Goal: Task Accomplishment & Management: Complete application form

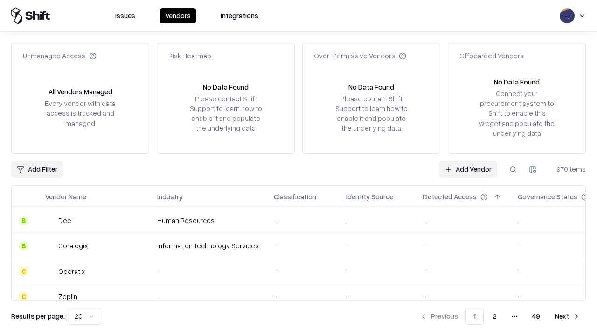
click at [468, 169] on link "Add Vendor" at bounding box center [468, 169] width 58 height 17
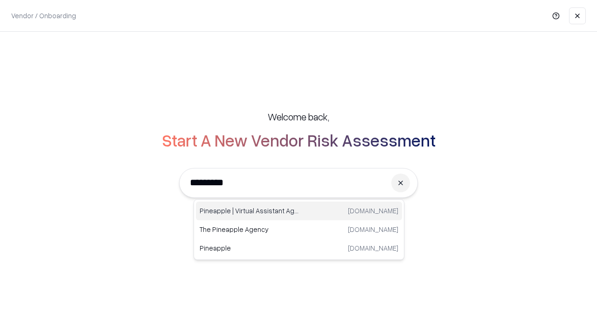
click at [299, 211] on div "Pineapple | Virtual Assistant Agency trypineapple.com" at bounding box center [299, 210] width 206 height 19
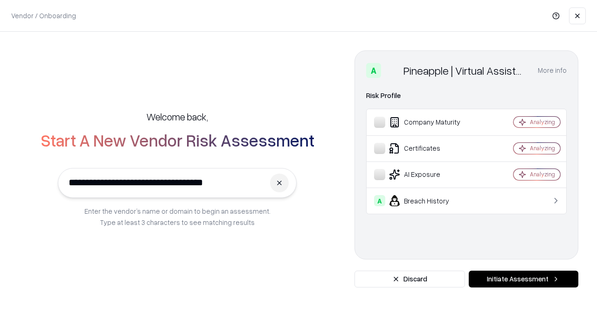
type input "**********"
click at [523, 279] on button "Initiate Assessment" at bounding box center [524, 278] width 110 height 17
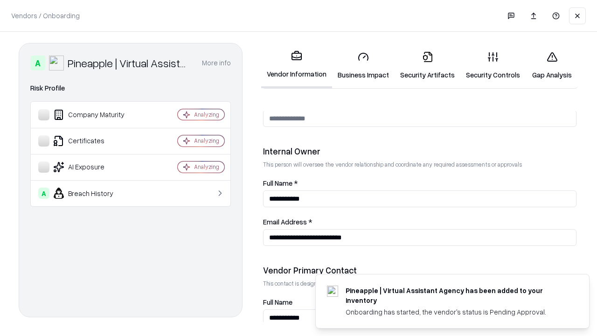
scroll to position [483, 0]
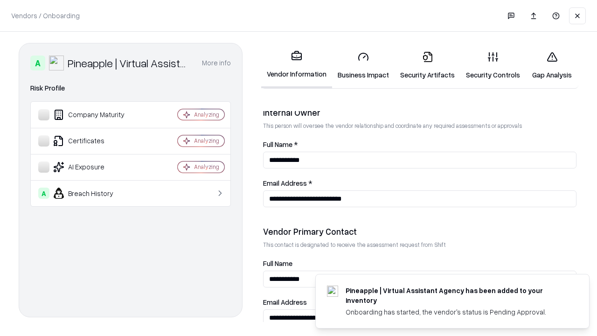
click at [363, 65] on link "Business Impact" at bounding box center [363, 65] width 62 height 43
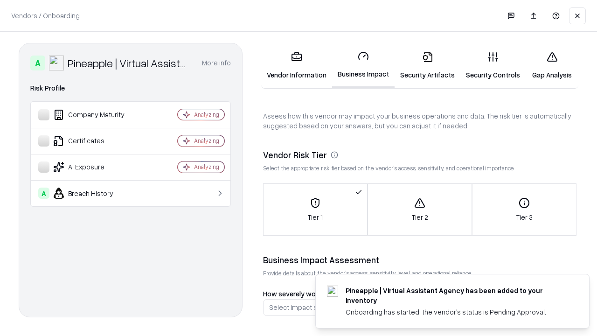
click at [427, 65] on link "Security Artifacts" at bounding box center [427, 65] width 66 height 43
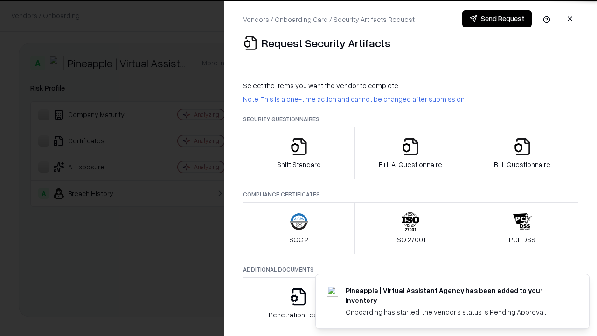
click at [298, 153] on icon "button" at bounding box center [299, 146] width 19 height 19
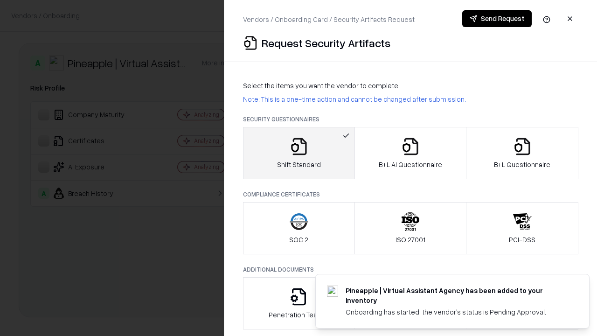
click at [497, 19] on button "Send Request" at bounding box center [496, 18] width 69 height 17
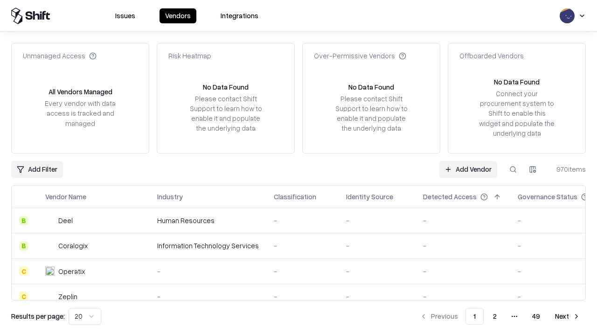
click at [513, 169] on button at bounding box center [513, 169] width 17 height 17
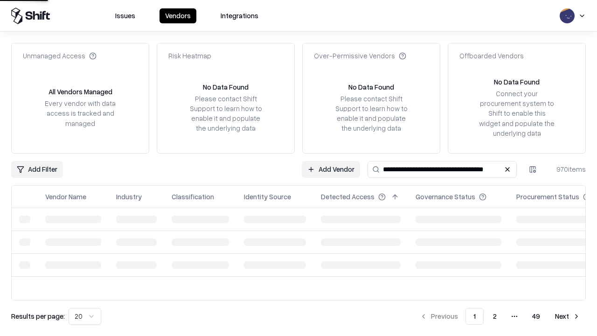
type input "**********"
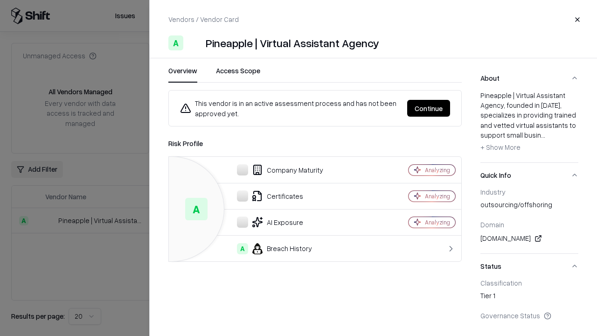
click at [429, 108] on button "Continue" at bounding box center [428, 108] width 43 height 17
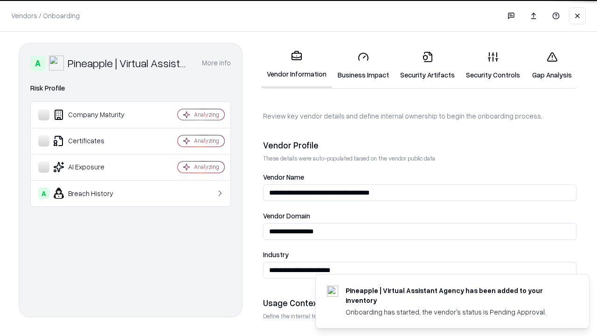
click at [427, 65] on link "Security Artifacts" at bounding box center [427, 65] width 66 height 43
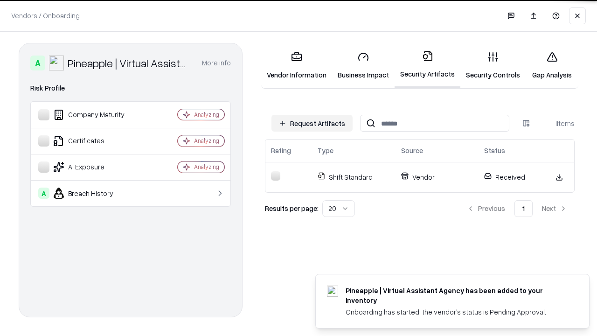
click at [493, 65] on link "Security Controls" at bounding box center [492, 65] width 65 height 43
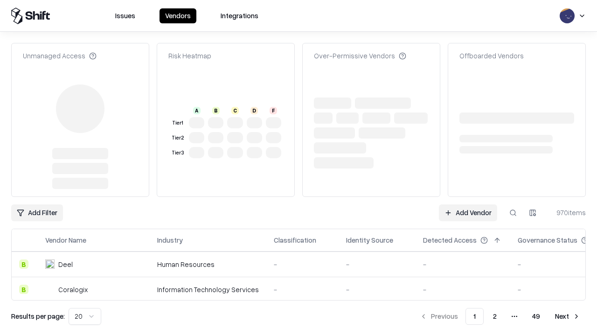
click at [468, 204] on link "Add Vendor" at bounding box center [468, 212] width 58 height 17
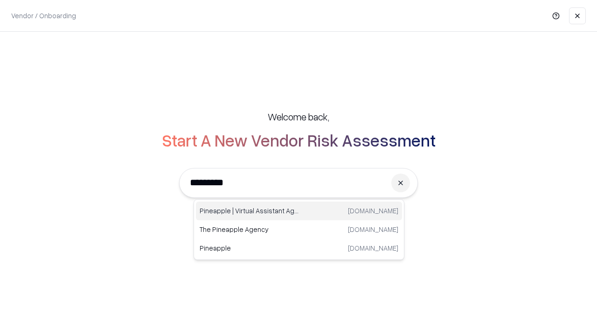
click at [299, 211] on div "Pineapple | Virtual Assistant Agency trypineapple.com" at bounding box center [299, 210] width 206 height 19
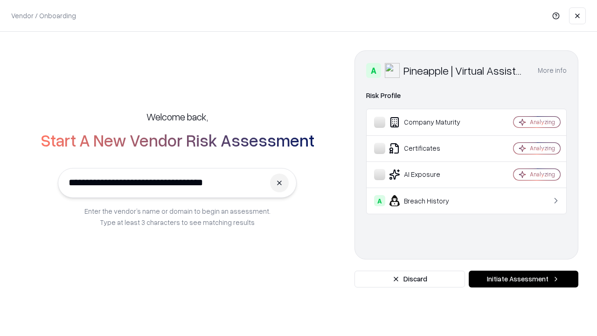
type input "**********"
click at [523, 279] on button "Initiate Assessment" at bounding box center [524, 278] width 110 height 17
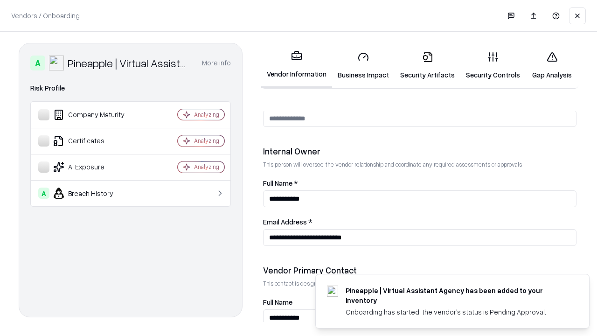
scroll to position [483, 0]
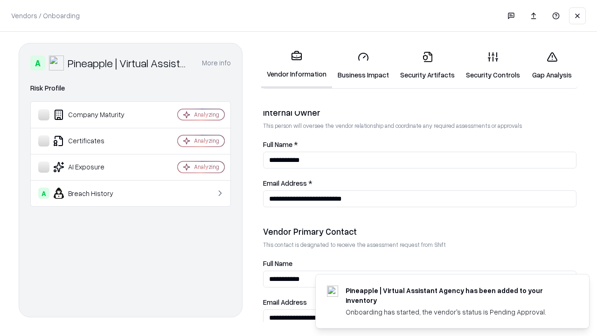
click at [552, 65] on link "Gap Analysis" at bounding box center [552, 65] width 53 height 43
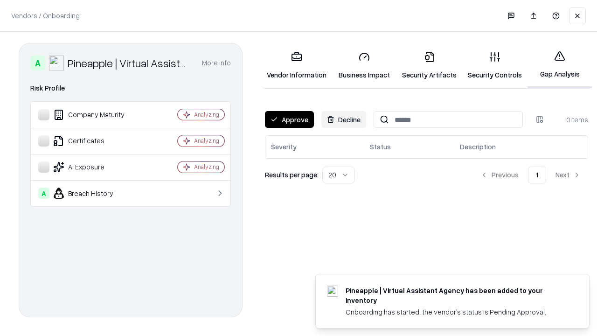
click at [289, 119] on button "Approve" at bounding box center [289, 119] width 49 height 17
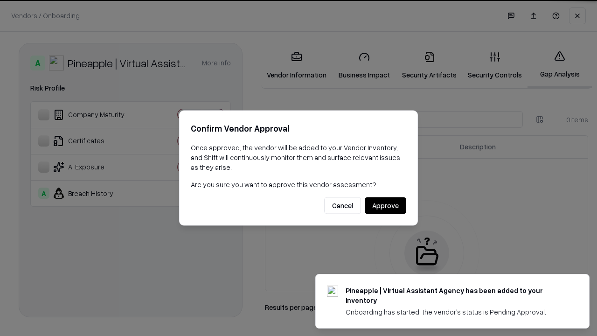
click at [385, 205] on button "Approve" at bounding box center [386, 205] width 42 height 17
